Goal: Task Accomplishment & Management: Manage account settings

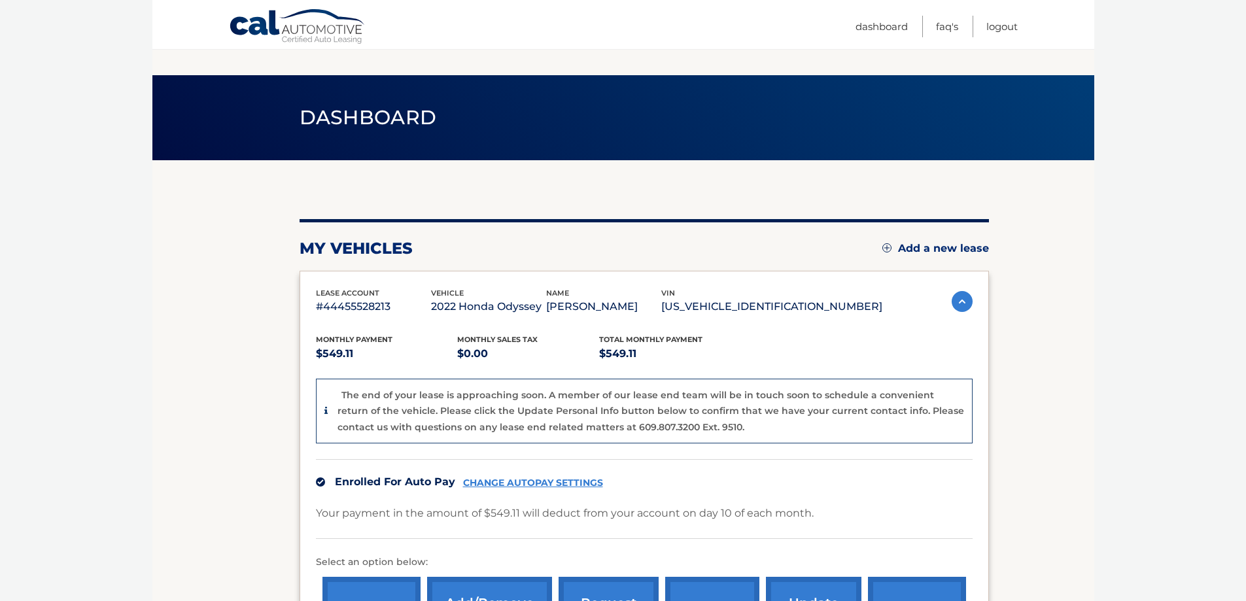
scroll to position [223, 0]
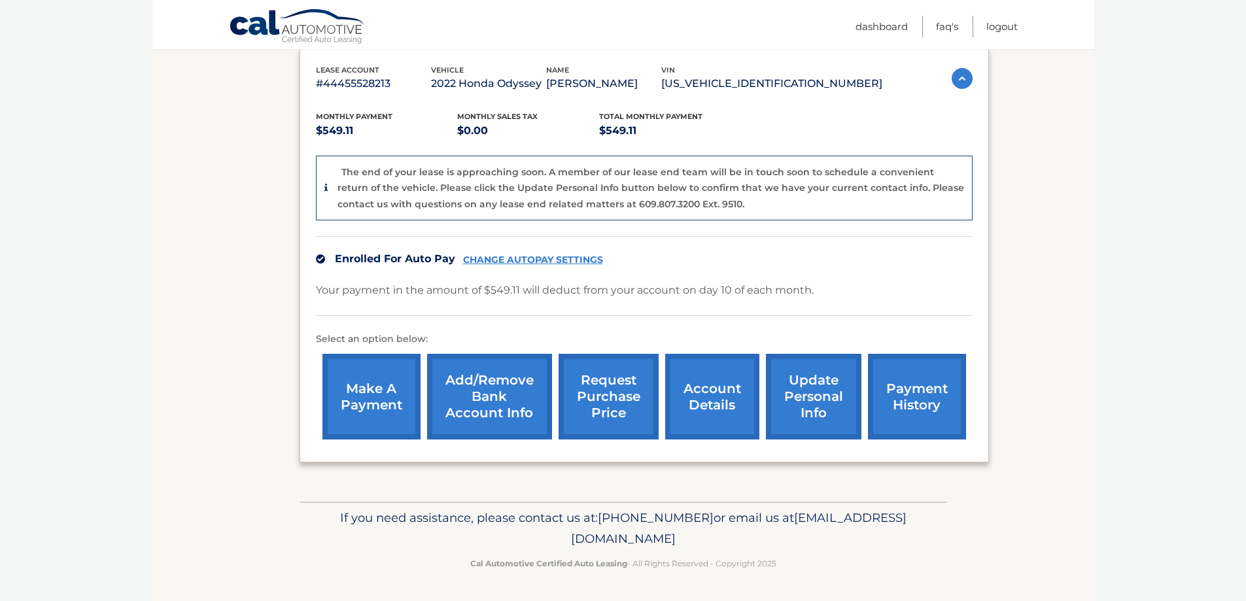
click at [706, 418] on link "account details" at bounding box center [712, 397] width 94 height 86
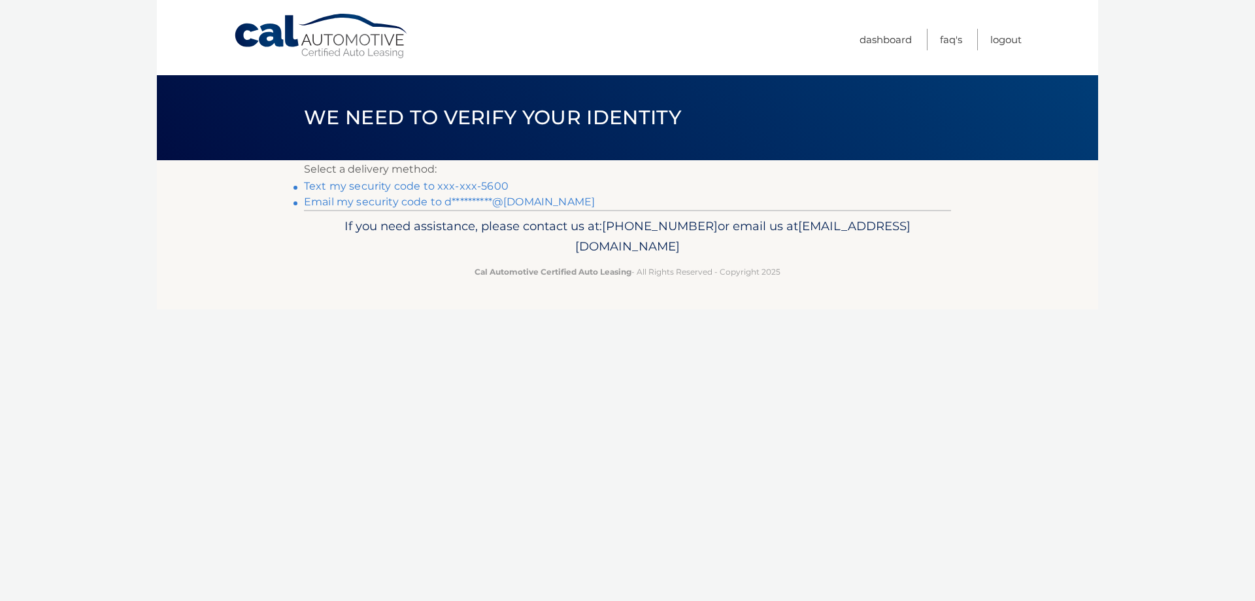
click at [398, 191] on link "Text my security code to xxx-xxx-5600" at bounding box center [406, 186] width 205 height 12
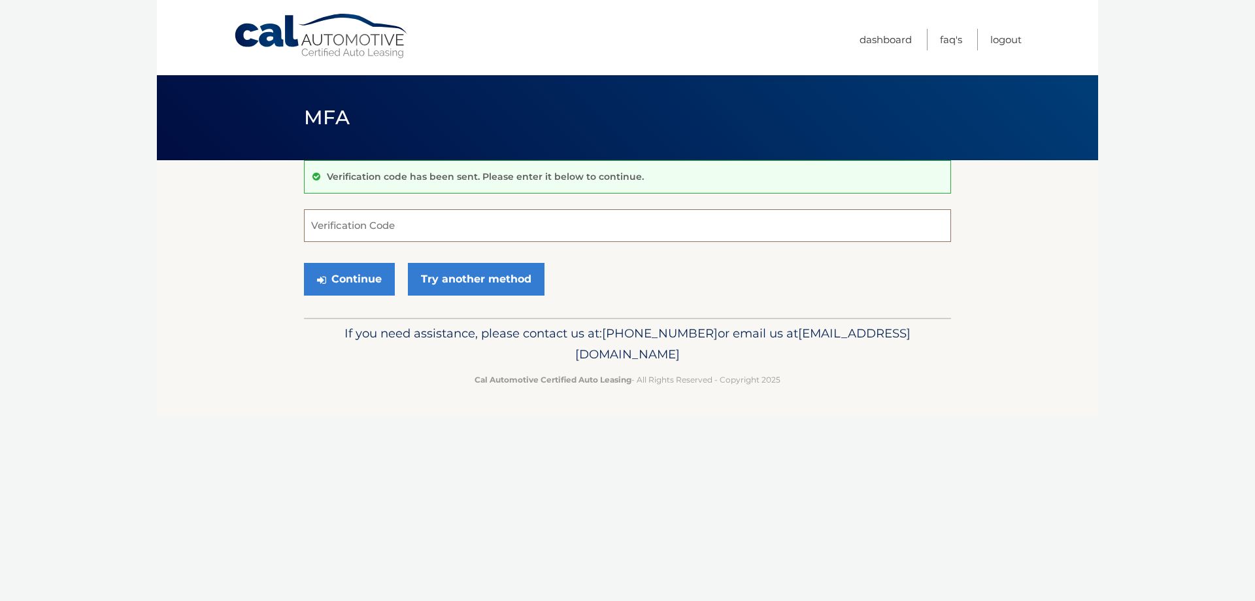
click at [399, 229] on input "Verification Code" at bounding box center [627, 225] width 647 height 33
type input "037828"
click at [371, 275] on button "Continue" at bounding box center [349, 279] width 91 height 33
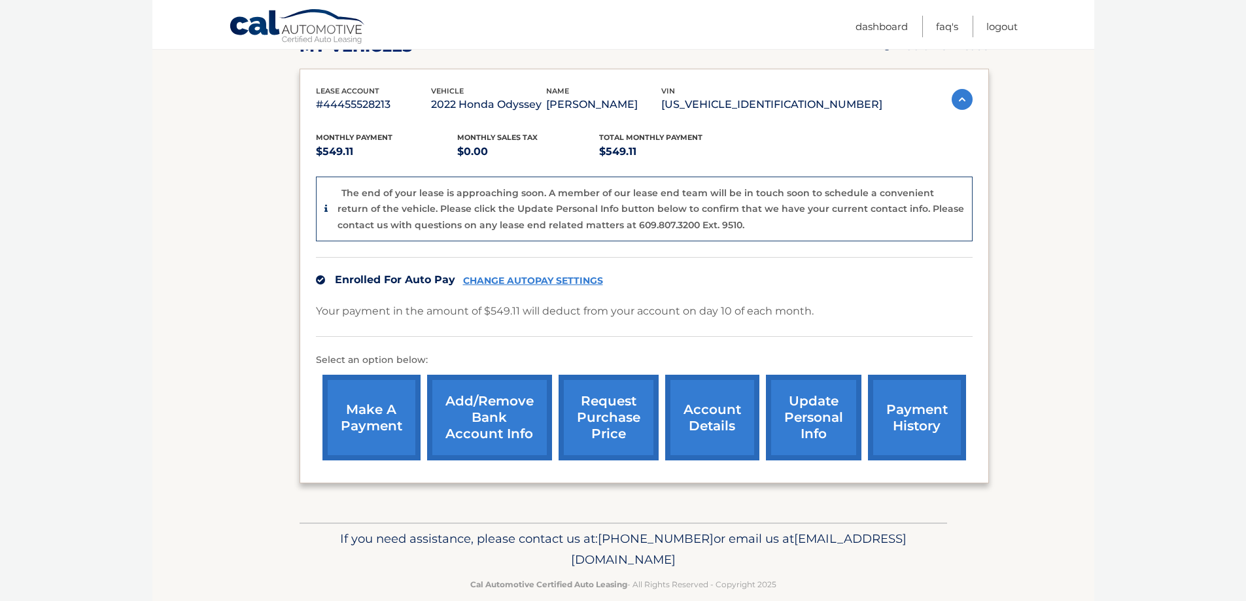
scroll to position [223, 0]
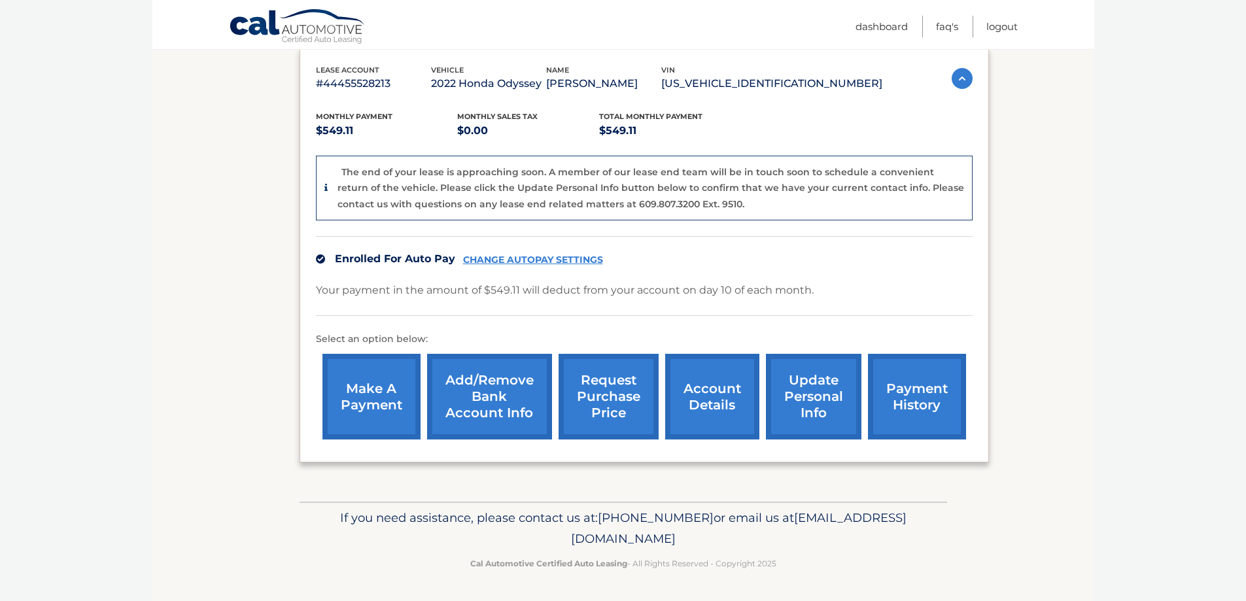
click at [714, 401] on link "account details" at bounding box center [712, 397] width 94 height 86
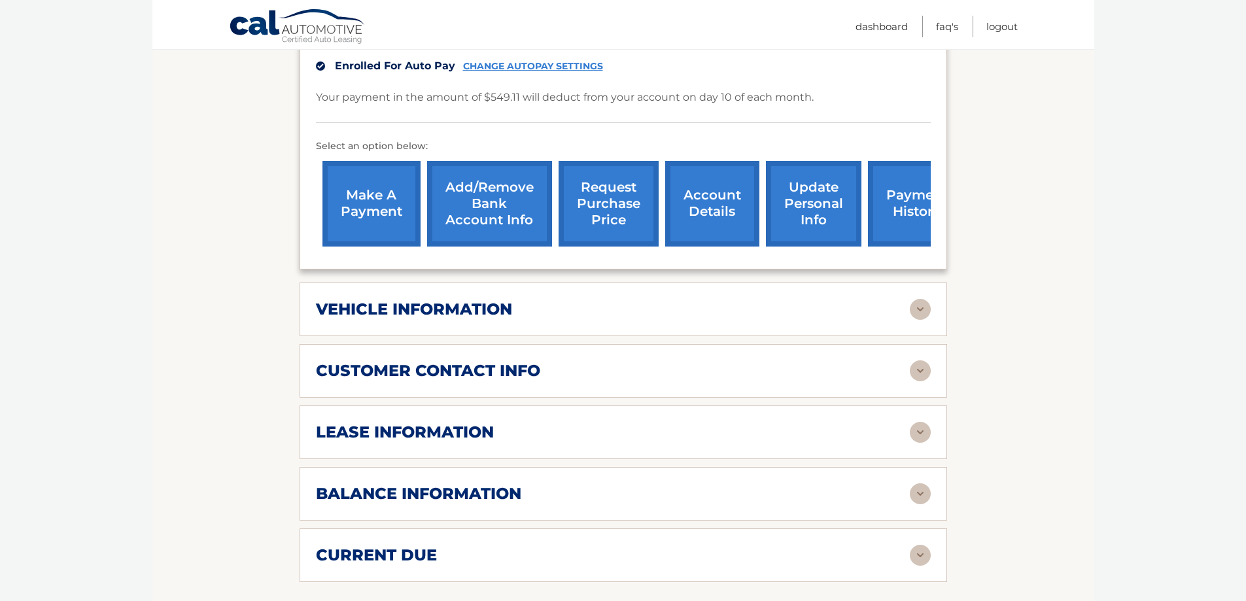
scroll to position [392, 0]
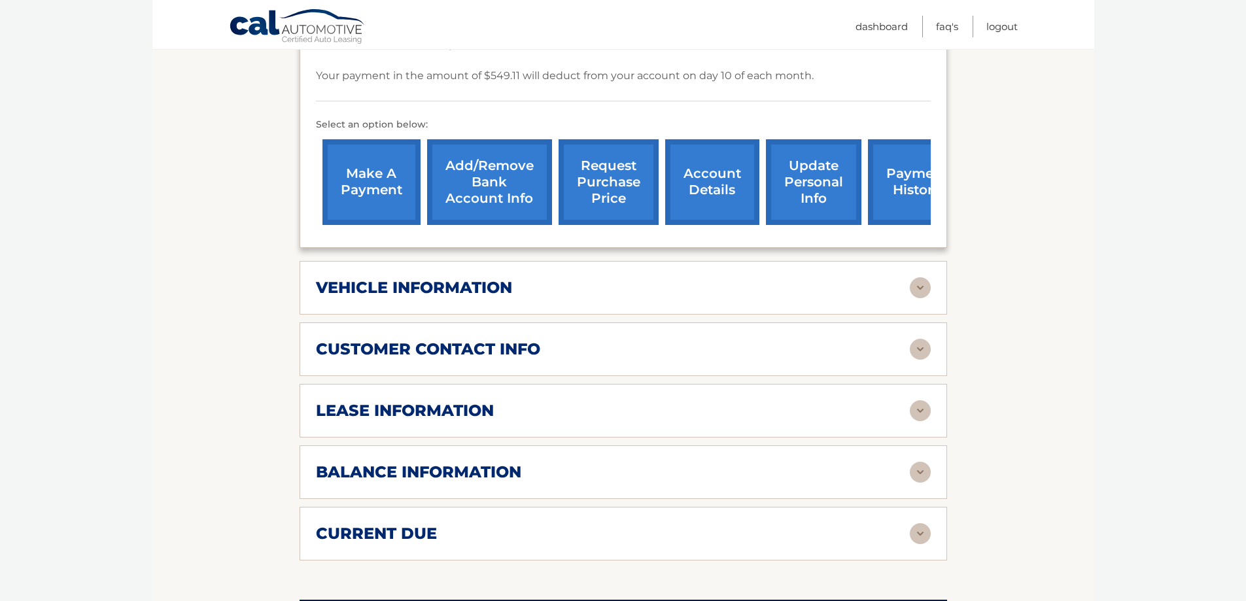
click at [882, 339] on div "customer contact info" at bounding box center [613, 349] width 594 height 20
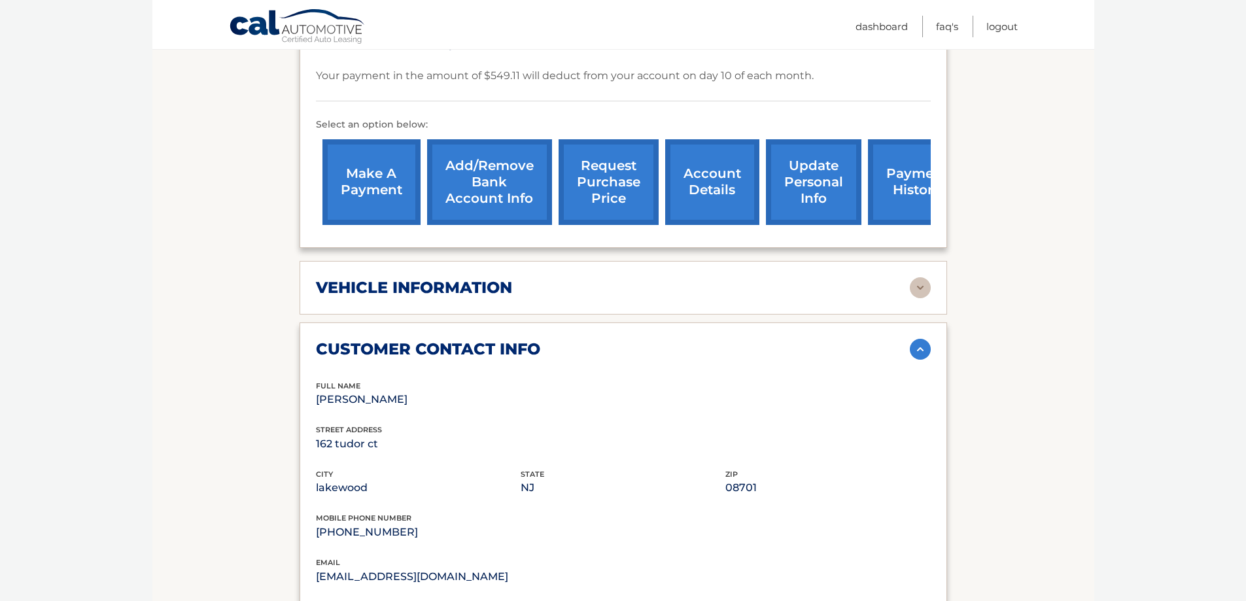
click at [882, 339] on div "customer contact info" at bounding box center [613, 349] width 594 height 20
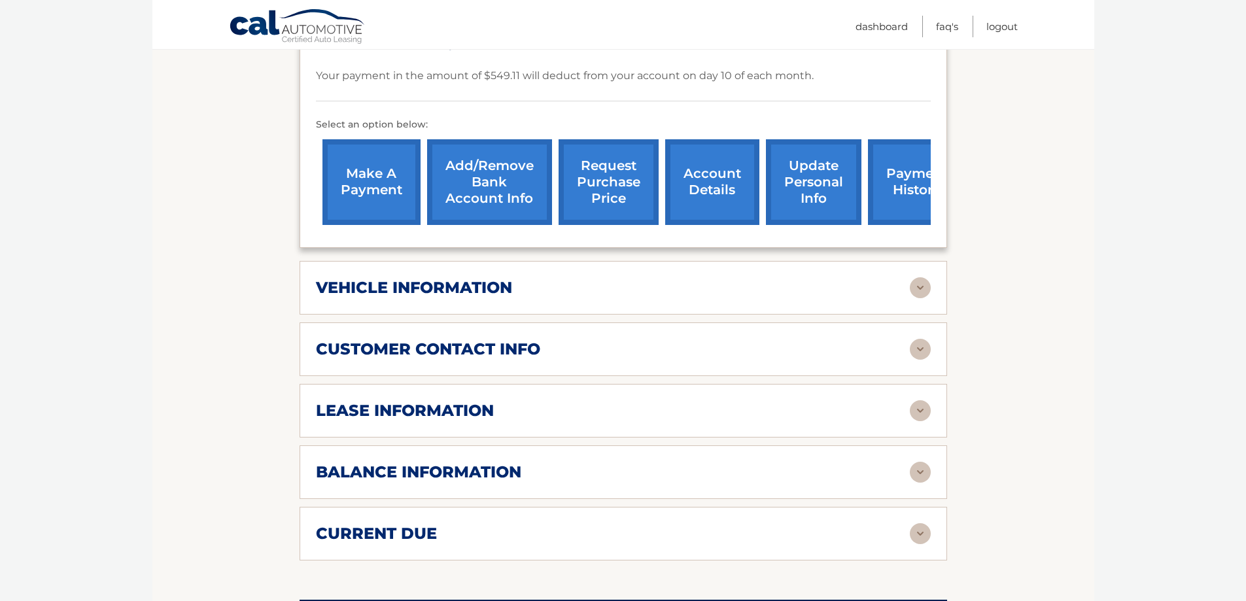
click at [730, 401] on div "lease information" at bounding box center [613, 411] width 594 height 20
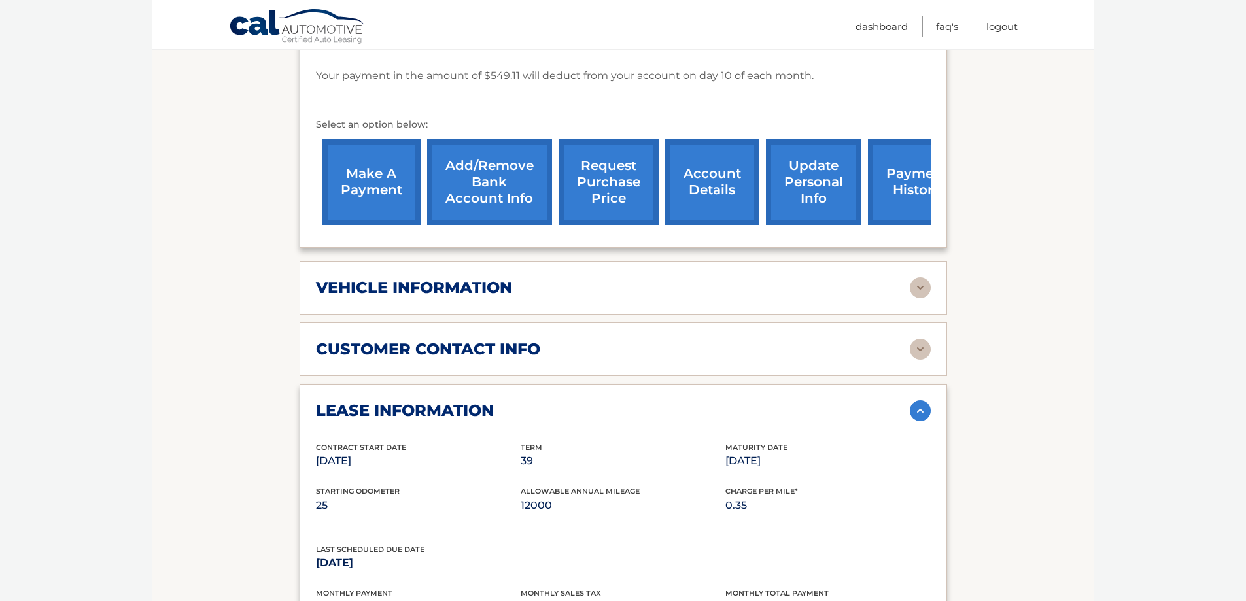
drag, startPoint x: 862, startPoint y: 182, endPoint x: 181, endPoint y: 269, distance: 686.9
click at [181, 269] on section "Account Details | #44455528213 Back to Dashboard Manage Your Lease lease accoun…" at bounding box center [623, 427] width 942 height 1319
click at [182, 267] on section "Account Details | #44455528213 Back to Dashboard Manage Your Lease lease accoun…" at bounding box center [623, 427] width 942 height 1319
drag, startPoint x: 485, startPoint y: 110, endPoint x: 513, endPoint y: 112, distance: 28.2
click at [513, 117] on p "Select an option below:" at bounding box center [623, 125] width 615 height 16
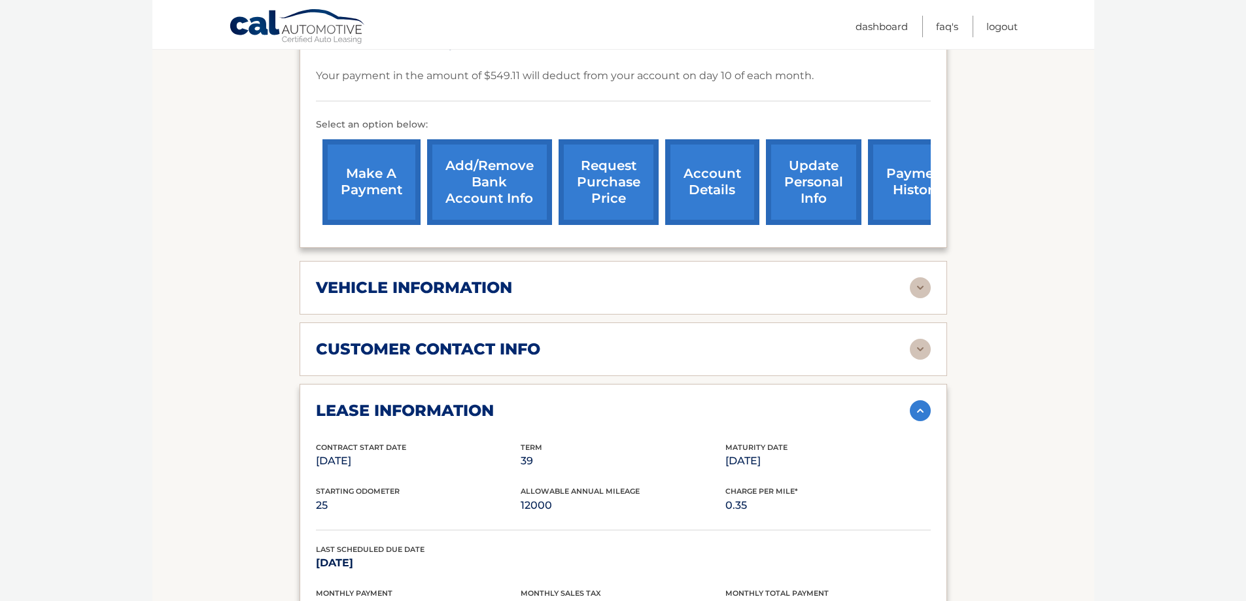
click at [520, 117] on p "Select an option below:" at bounding box center [623, 125] width 615 height 16
click at [939, 184] on div "lease account #44455528213 vehicle 2022 Honda Odyssey name DAVID NEGER vin 5FNR…" at bounding box center [622, 71] width 647 height 352
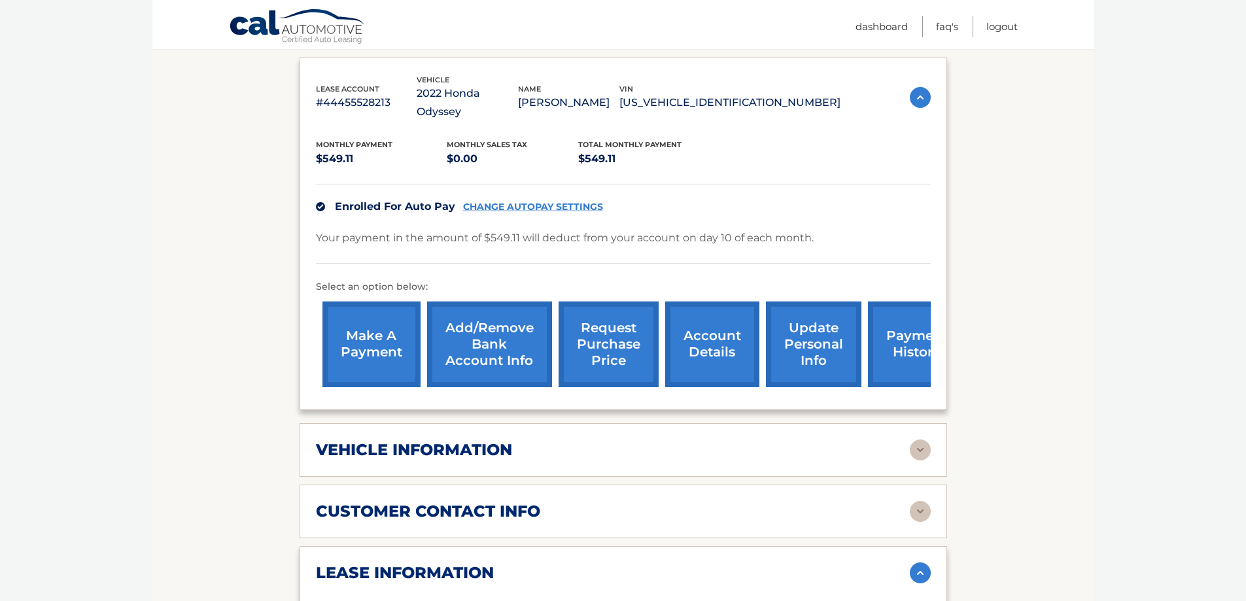
scroll to position [262, 0]
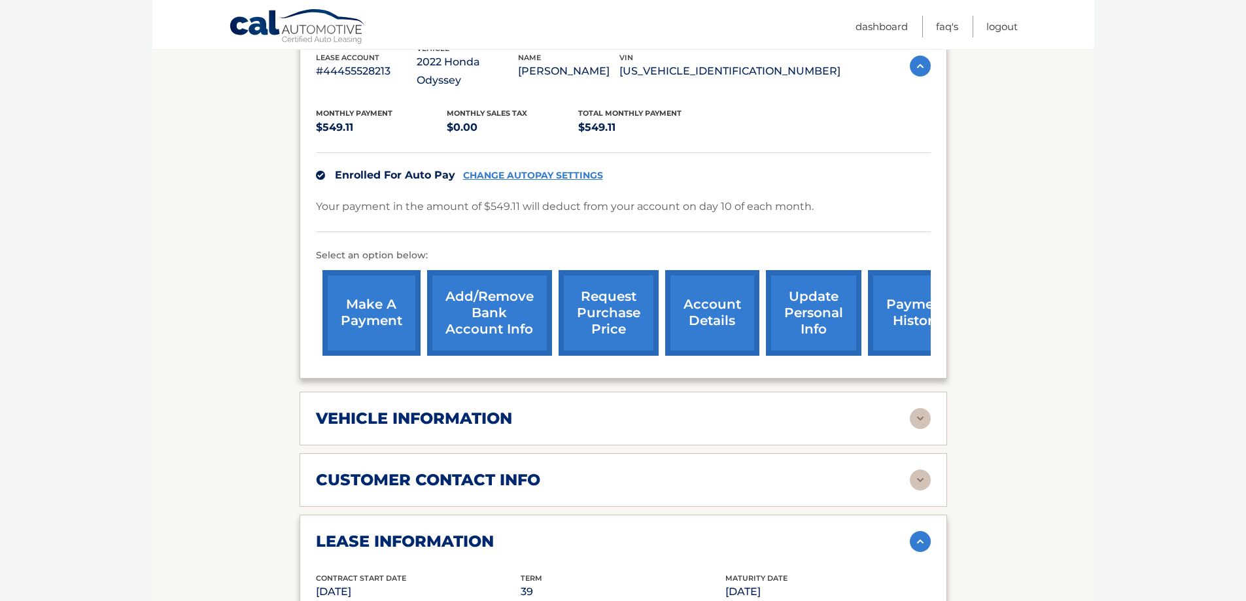
drag, startPoint x: 630, startPoint y: 233, endPoint x: 428, endPoint y: 259, distance: 204.3
click at [485, 248] on p "Select an option below:" at bounding box center [623, 256] width 615 height 16
drag, startPoint x: 416, startPoint y: 237, endPoint x: 398, endPoint y: 231, distance: 18.4
click at [398, 248] on p "Select an option below:" at bounding box center [623, 256] width 615 height 16
click at [421, 248] on p "Select an option below:" at bounding box center [623, 256] width 615 height 16
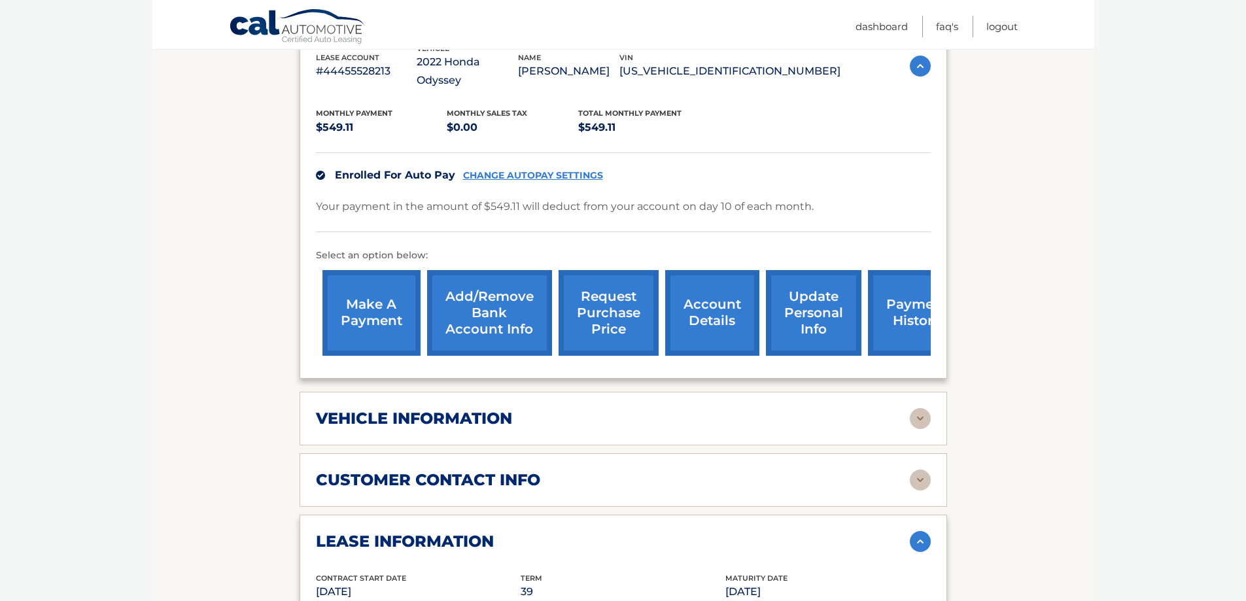
drag, startPoint x: 757, startPoint y: 318, endPoint x: 666, endPoint y: 316, distance: 91.6
click at [668, 316] on div "make a payment Add/Remove bank account info request purchase price account deta…" at bounding box center [644, 313] width 657 height 99
click at [694, 281] on link "account details" at bounding box center [712, 313] width 94 height 86
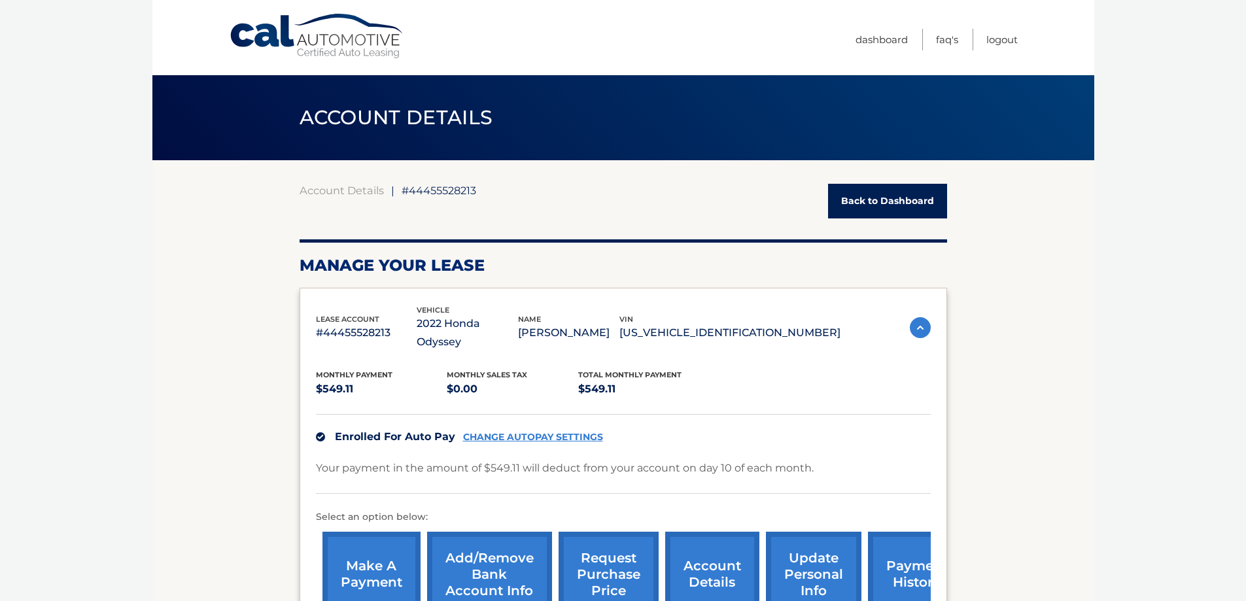
drag, startPoint x: 835, startPoint y: 320, endPoint x: 709, endPoint y: 322, distance: 125.6
click at [709, 322] on div "lease account #44455528213 vehicle 2022 Honda Odyssey name DAVID NEGER vin 5FNR…" at bounding box center [623, 328] width 615 height 48
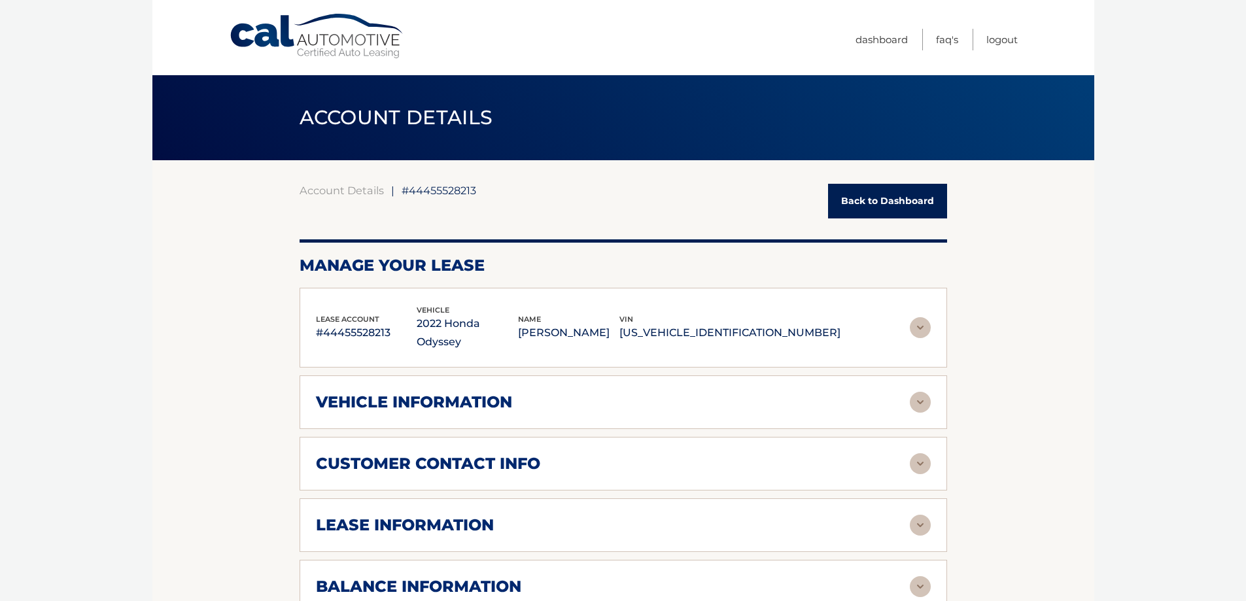
copy p "5FNRL6H74NB069463"
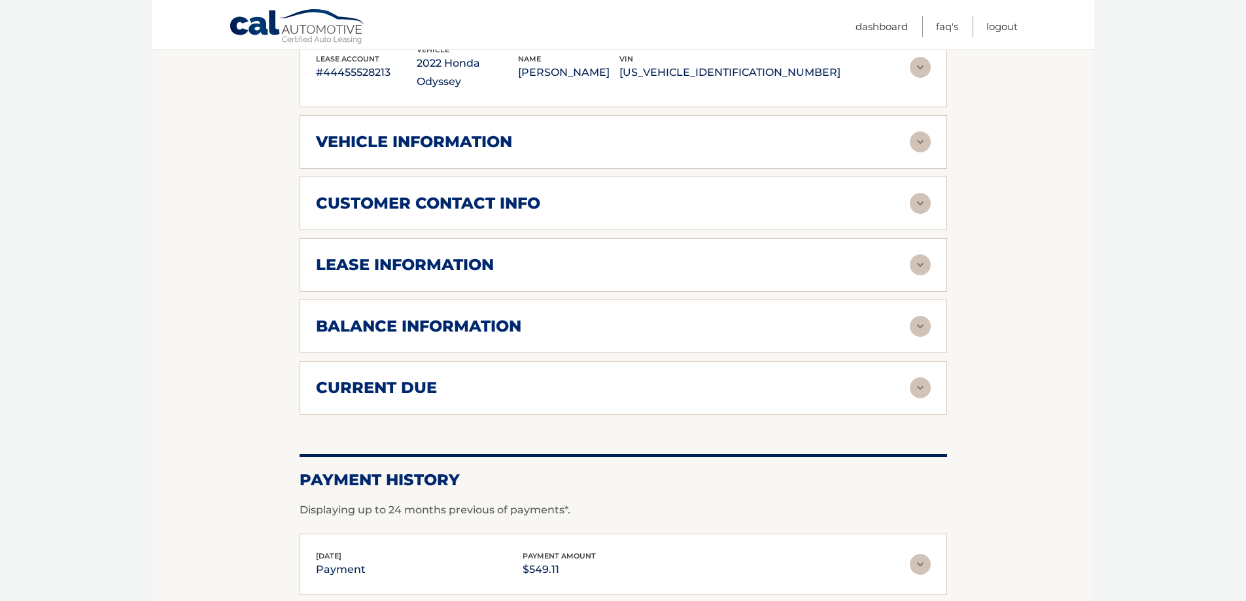
scroll to position [175, 0]
